Goal: Task Accomplishment & Management: Manage account settings

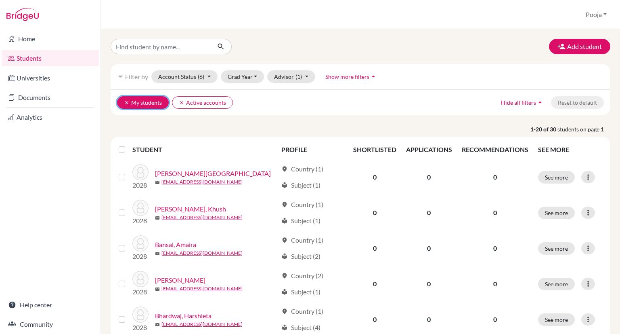
click at [124, 101] on icon "clear" at bounding box center [127, 103] width 6 height 6
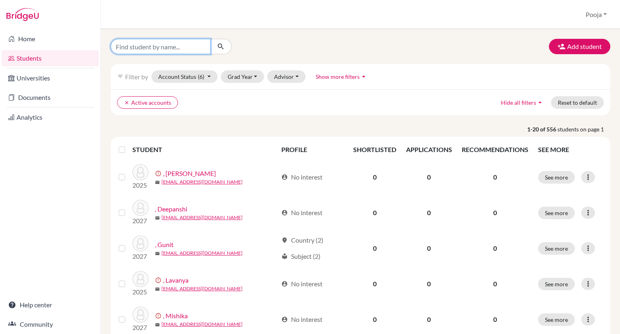
click at [153, 46] on input "Find student by name..." at bounding box center [161, 46] width 100 height 15
type input "rashi"
click at [221, 46] on icon "submit" at bounding box center [221, 46] width 8 height 8
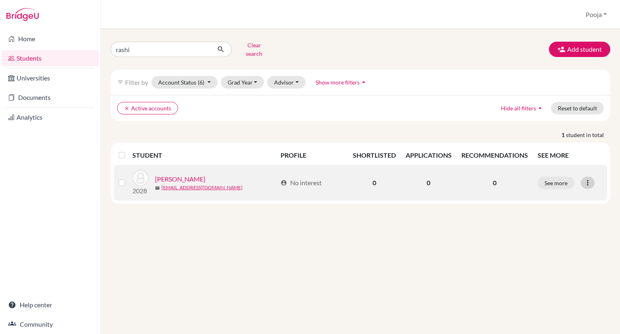
click at [585, 178] on icon at bounding box center [588, 182] width 8 height 8
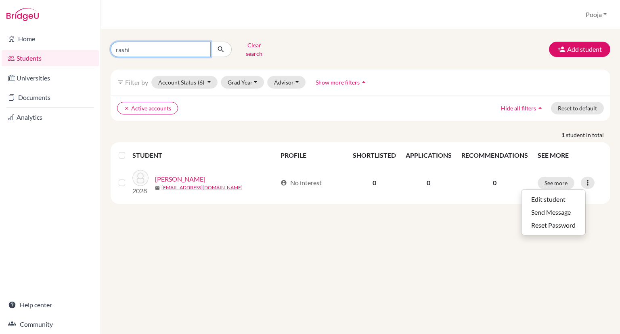
click at [163, 50] on input "rashi" at bounding box center [161, 49] width 100 height 15
type input "r"
type input "kudrat"
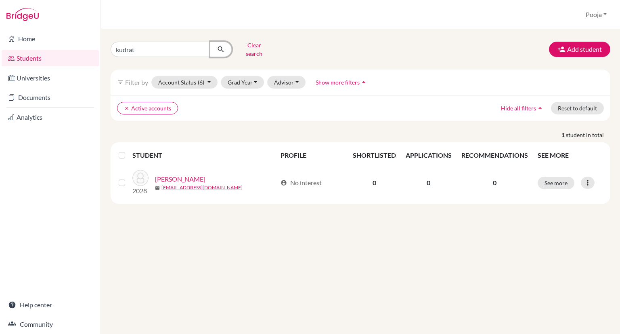
click at [222, 45] on icon "submit" at bounding box center [221, 49] width 8 height 8
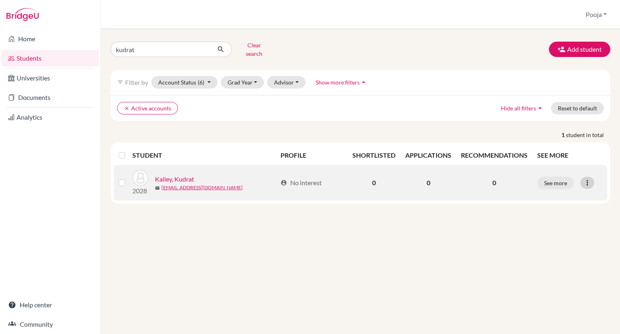
click at [588, 178] on icon at bounding box center [587, 182] width 8 height 8
click at [549, 218] on button "Reset Password" at bounding box center [554, 224] width 64 height 13
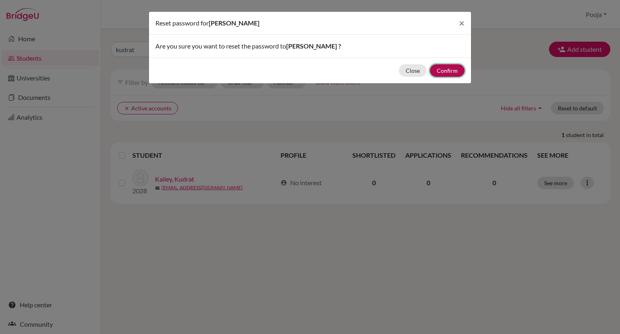
click at [443, 67] on button "Confirm" at bounding box center [447, 70] width 35 height 13
